Goal: Task Accomplishment & Management: Use online tool/utility

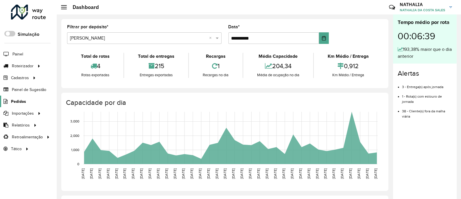
click at [22, 98] on link "Pedidos" at bounding box center [13, 102] width 26 height 12
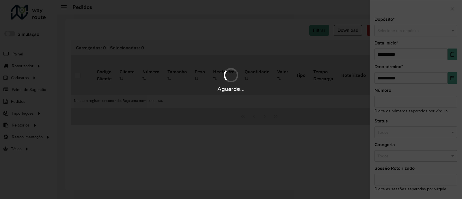
click at [392, 38] on div "**********" at bounding box center [416, 107] width 92 height 181
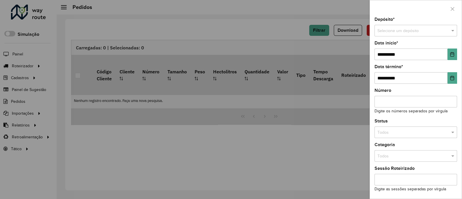
click at [402, 33] on input "text" at bounding box center [410, 31] width 65 height 6
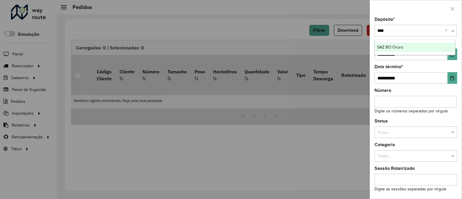
type input "*****"
click at [420, 42] on ng-dropdown-panel "SAZ BO Oruro" at bounding box center [415, 48] width 81 height 16
click at [418, 44] on div "SAZ BO Oruro" at bounding box center [415, 47] width 81 height 9
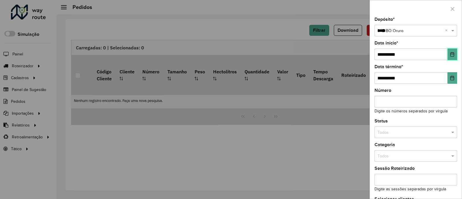
click at [451, 56] on icon "Choose Date" at bounding box center [452, 54] width 5 height 5
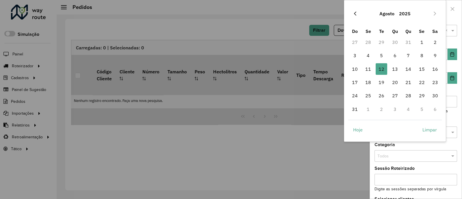
click at [357, 11] on button "Previous Month" at bounding box center [355, 13] width 9 height 9
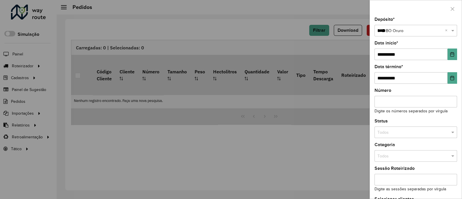
click at [357, 11] on div at bounding box center [231, 99] width 462 height 199
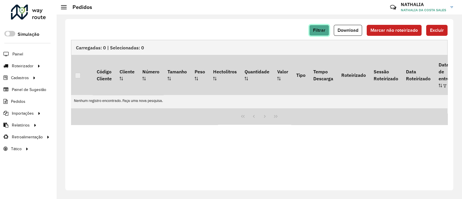
click at [328, 32] on button "Filtrar" at bounding box center [319, 30] width 20 height 11
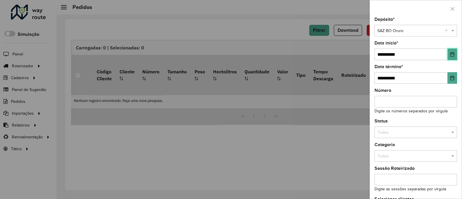
click at [454, 52] on button "Choose Date" at bounding box center [453, 55] width 10 height 12
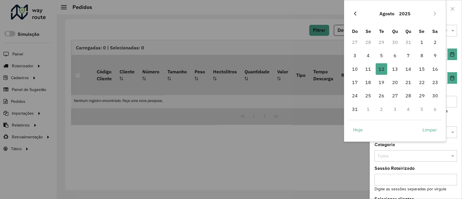
click at [357, 15] on icon "Previous Month" at bounding box center [355, 13] width 5 height 5
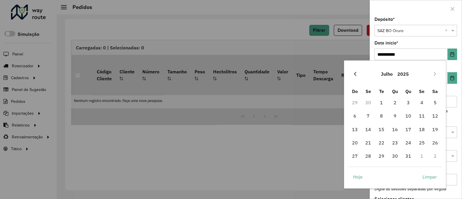
click at [357, 70] on button "Previous Month" at bounding box center [355, 73] width 9 height 9
click at [357, 74] on icon "Previous Month" at bounding box center [355, 74] width 5 height 5
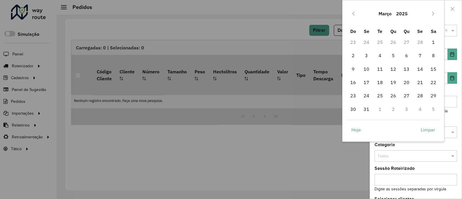
click at [354, 14] on icon "Previous Month" at bounding box center [353, 13] width 5 height 5
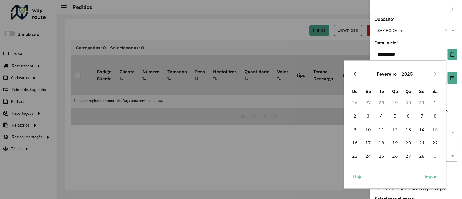
click at [352, 74] on button "Previous Month" at bounding box center [355, 73] width 9 height 9
click at [396, 99] on span "1" at bounding box center [395, 103] width 12 height 12
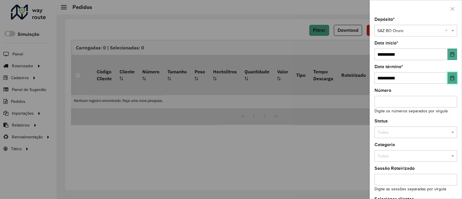
click at [450, 79] on icon "Choose Date" at bounding box center [452, 78] width 5 height 5
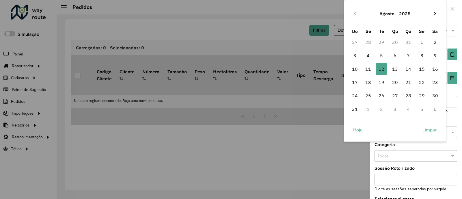
click at [436, 12] on icon "Next Month" at bounding box center [435, 13] width 5 height 5
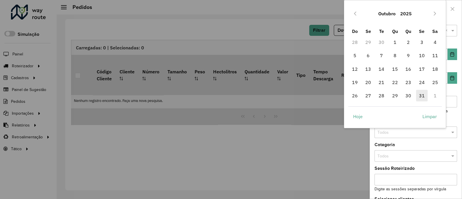
click at [425, 95] on span "31" at bounding box center [422, 96] width 12 height 12
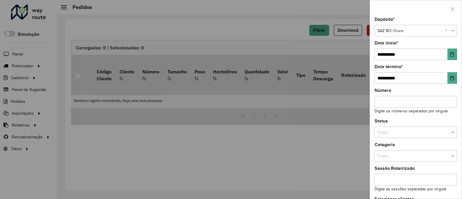
click at [417, 132] on input "text" at bounding box center [410, 132] width 65 height 6
click at [411, 155] on div "Não roteirizado" at bounding box center [415, 158] width 81 height 9
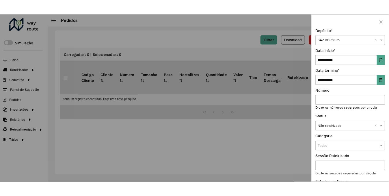
scroll to position [45, 0]
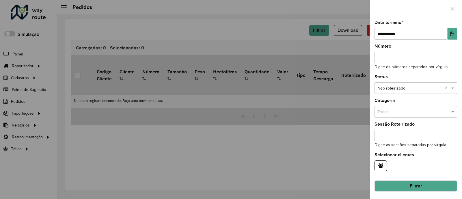
click at [428, 185] on button "Filtrar" at bounding box center [416, 186] width 83 height 11
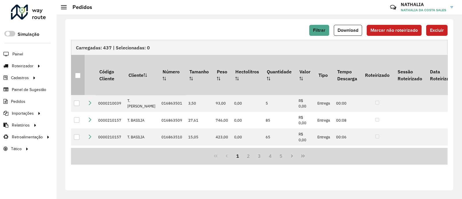
click at [79, 73] on div at bounding box center [77, 75] width 5 height 5
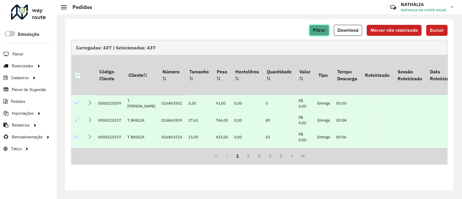
click at [317, 31] on span "Filtrar" at bounding box center [319, 30] width 12 height 5
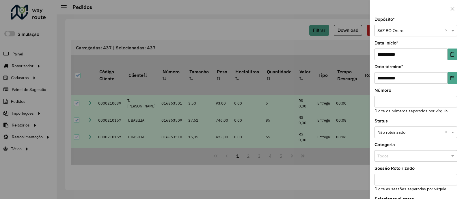
click at [280, 29] on div at bounding box center [231, 99] width 462 height 199
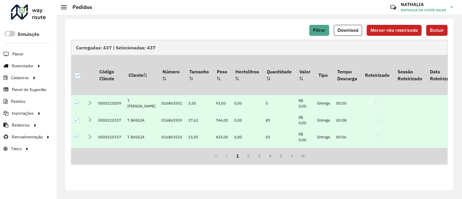
click at [432, 28] on span "Excluir" at bounding box center [437, 30] width 14 height 5
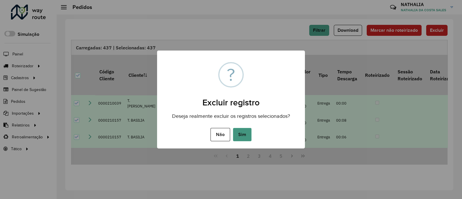
click at [243, 136] on button "Sim" at bounding box center [242, 134] width 18 height 13
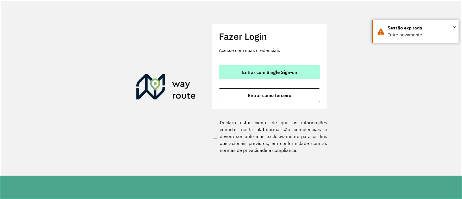
click at [288, 74] on span "Entrar com Single Sign-on" at bounding box center [269, 72] width 55 height 5
